Goal: Book appointment/travel/reservation

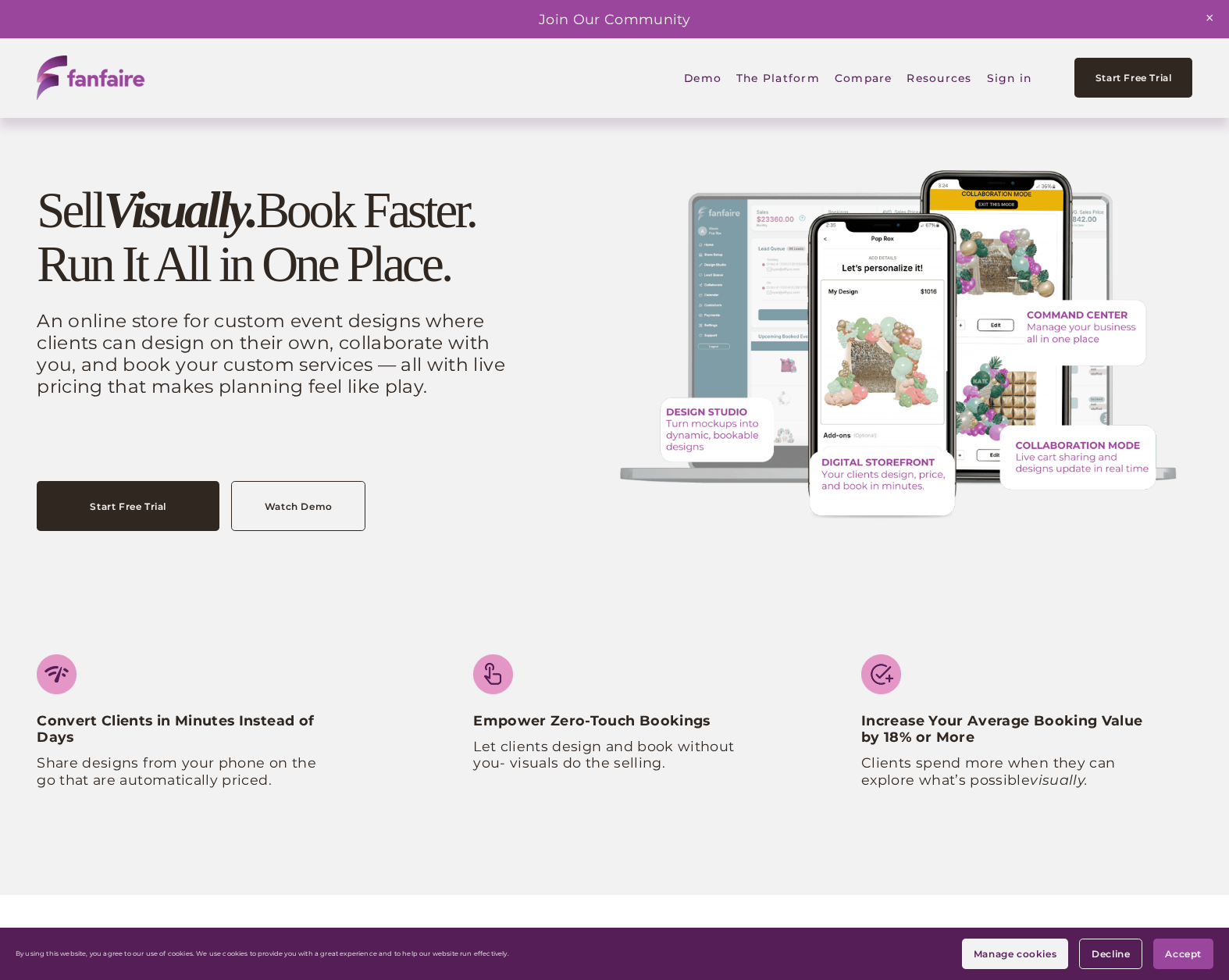
click at [697, 79] on link "Demo" at bounding box center [702, 78] width 37 height 36
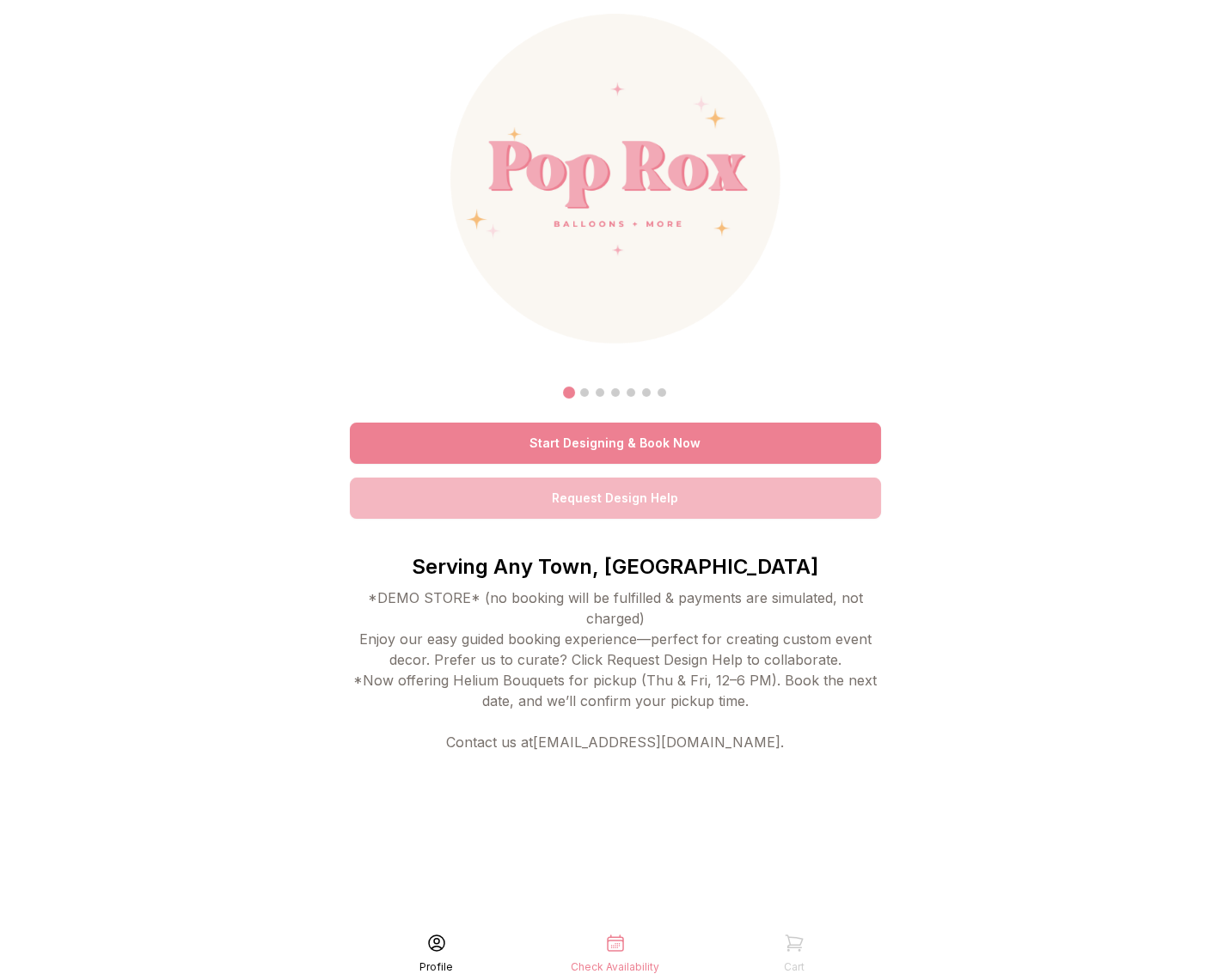
click at [579, 507] on link "Request Design Help" at bounding box center [615, 498] width 531 height 41
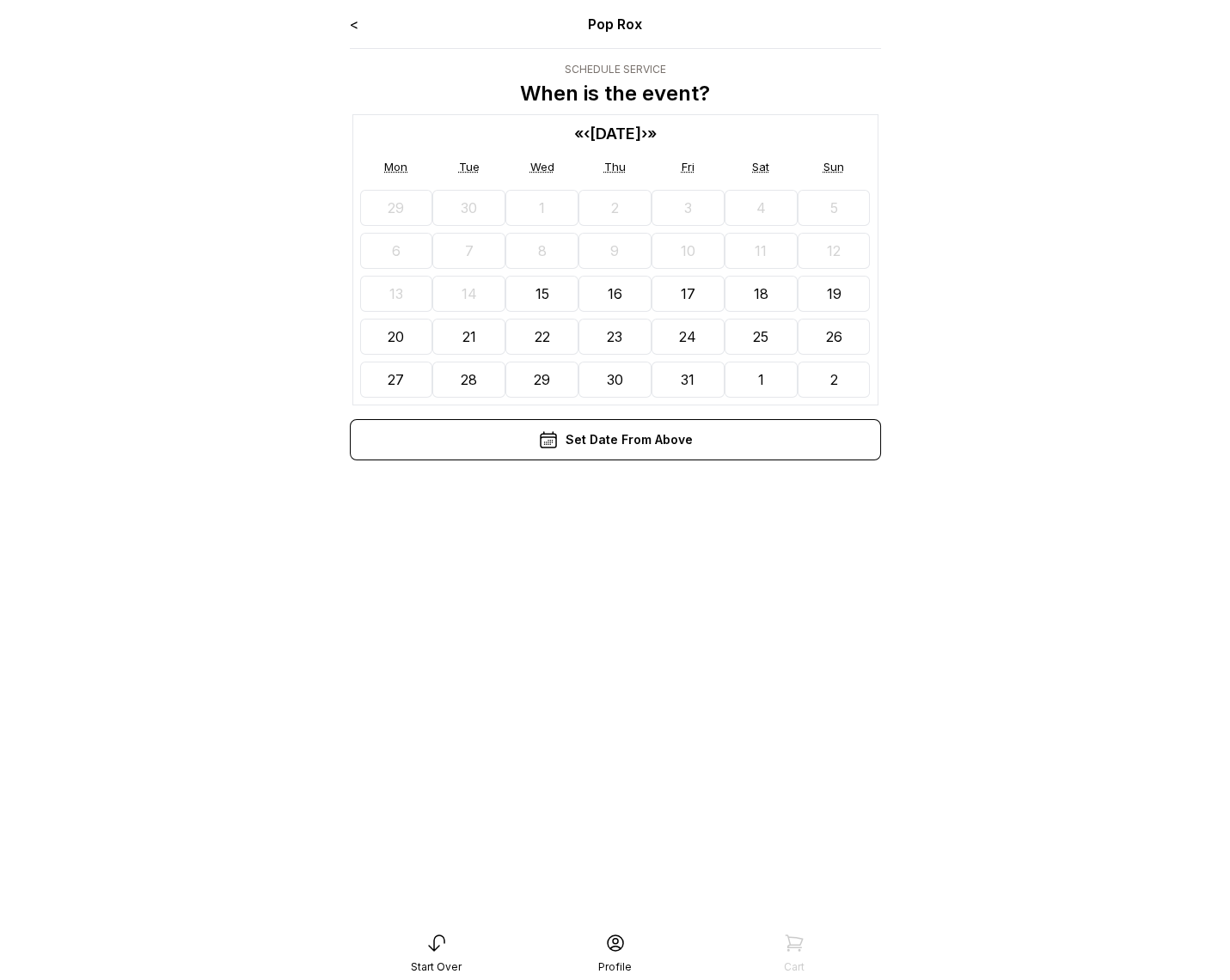
click at [603, 295] on button "16" at bounding box center [615, 294] width 73 height 36
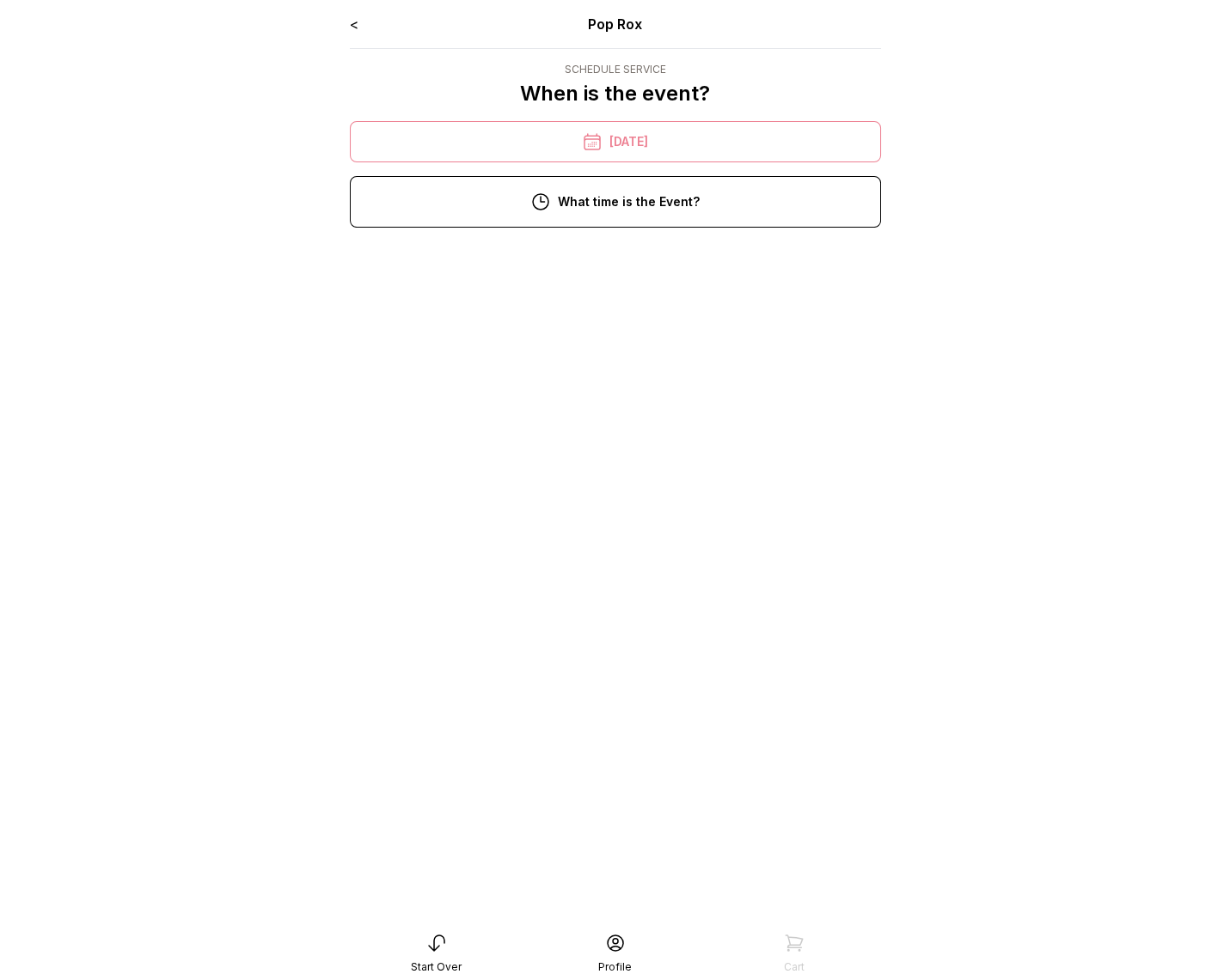
click at [640, 280] on div "1:00 pm" at bounding box center [615, 262] width 503 height 41
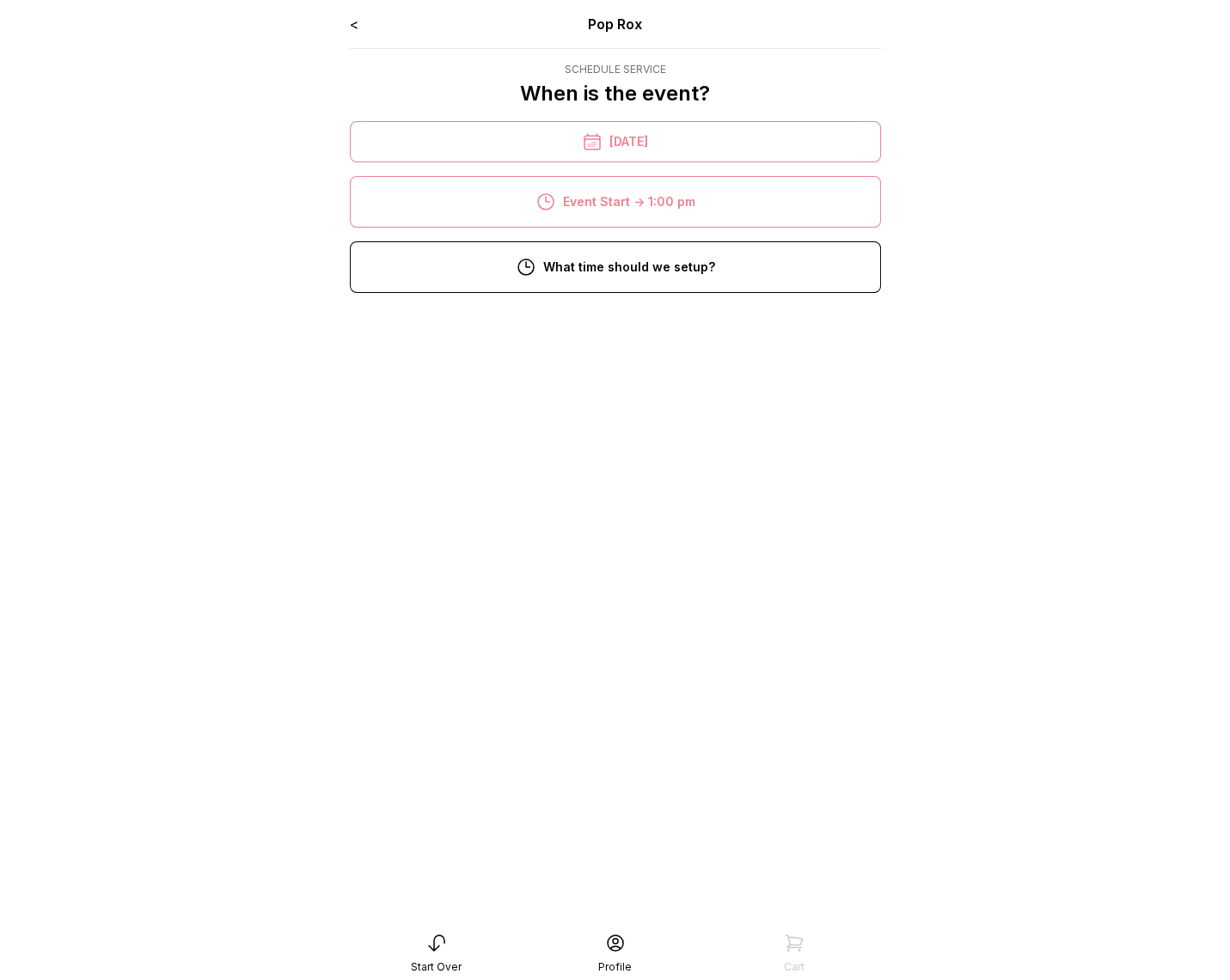
click at [634, 326] on div "11:00 am" at bounding box center [615, 327] width 503 height 41
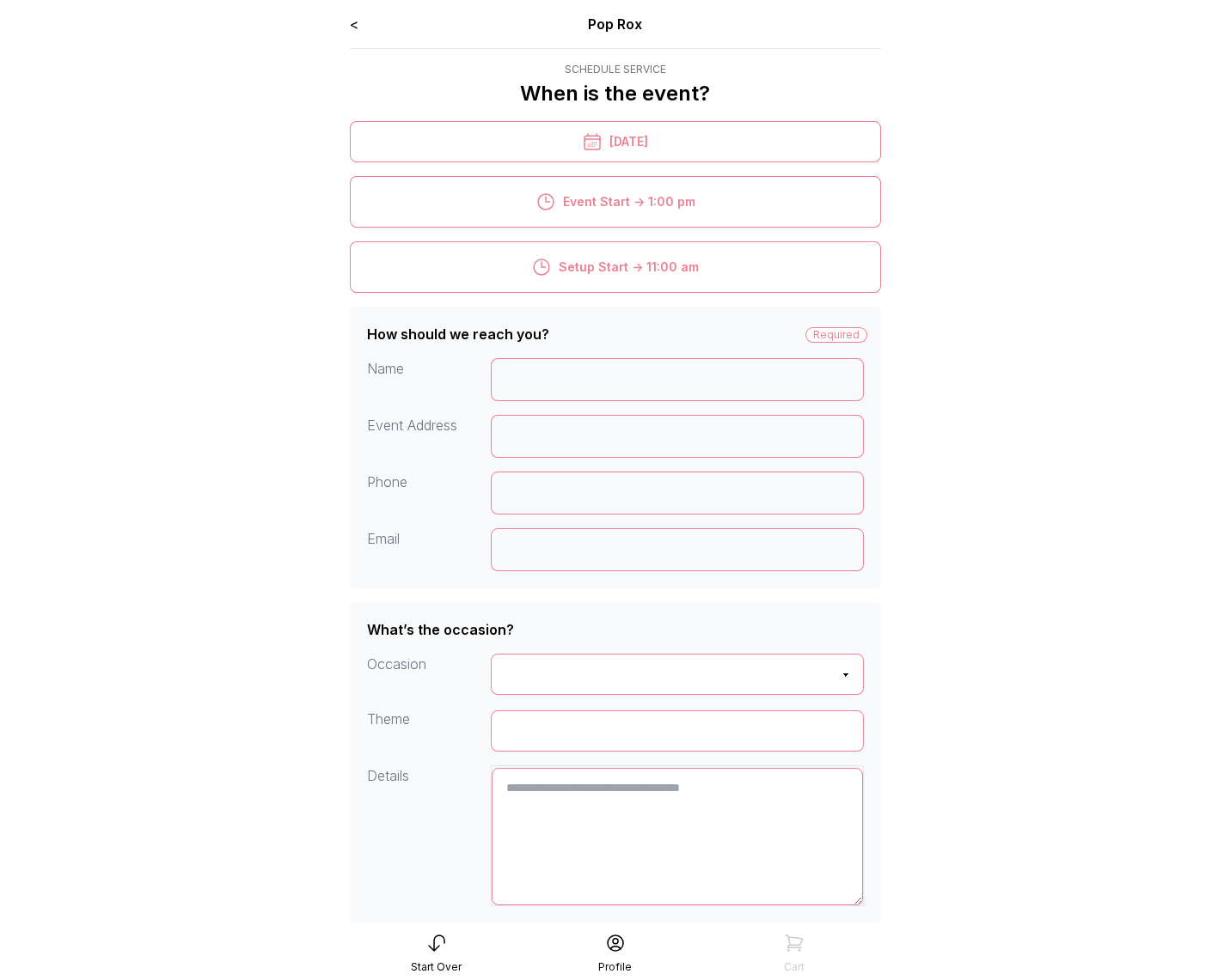
click at [350, 20] on link "<" at bounding box center [353, 24] width 8 height 17
